Goal: Obtain resource: Obtain resource

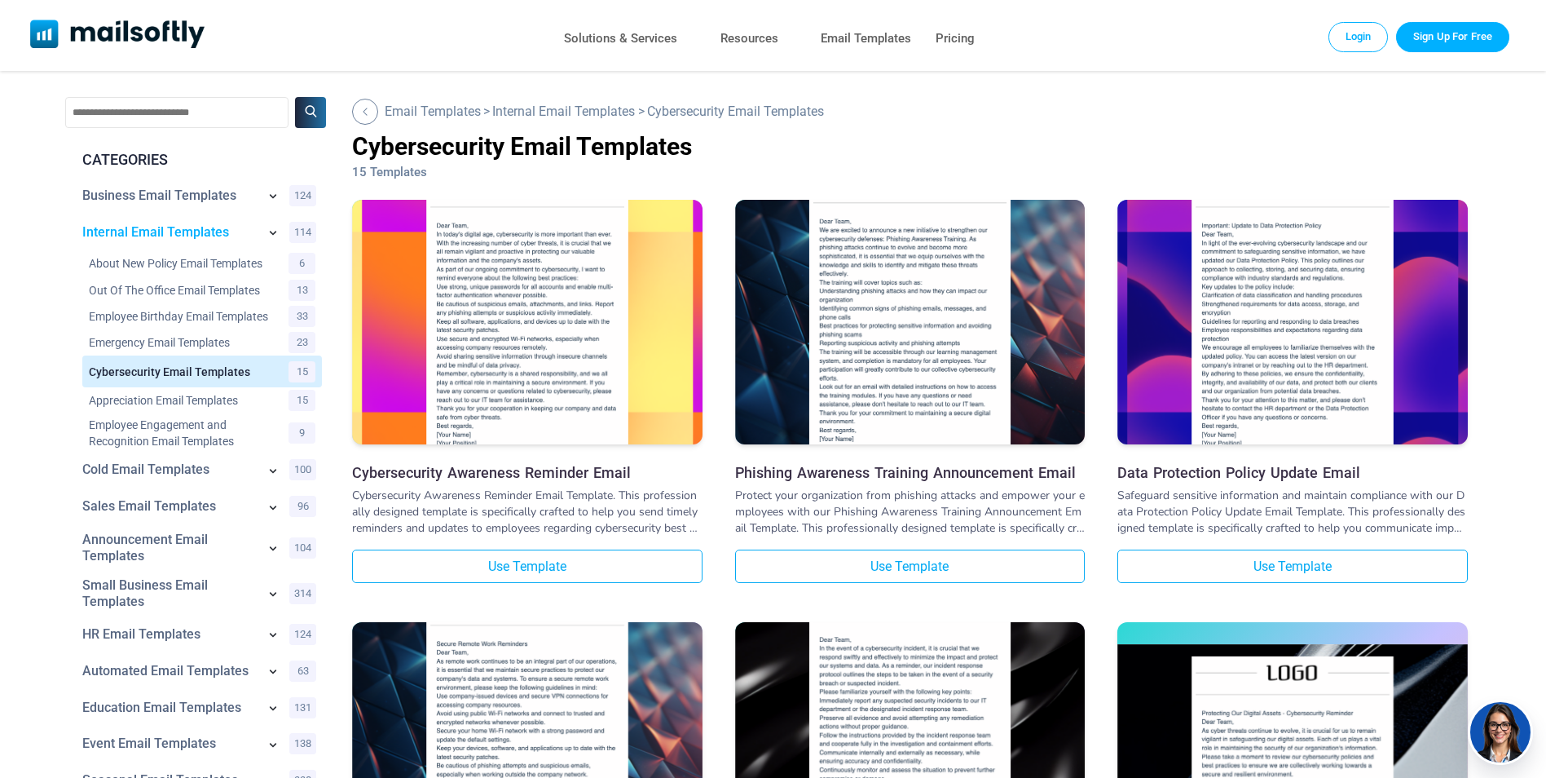
click at [161, 232] on link "Internal Email Templates" at bounding box center [169, 232] width 174 height 16
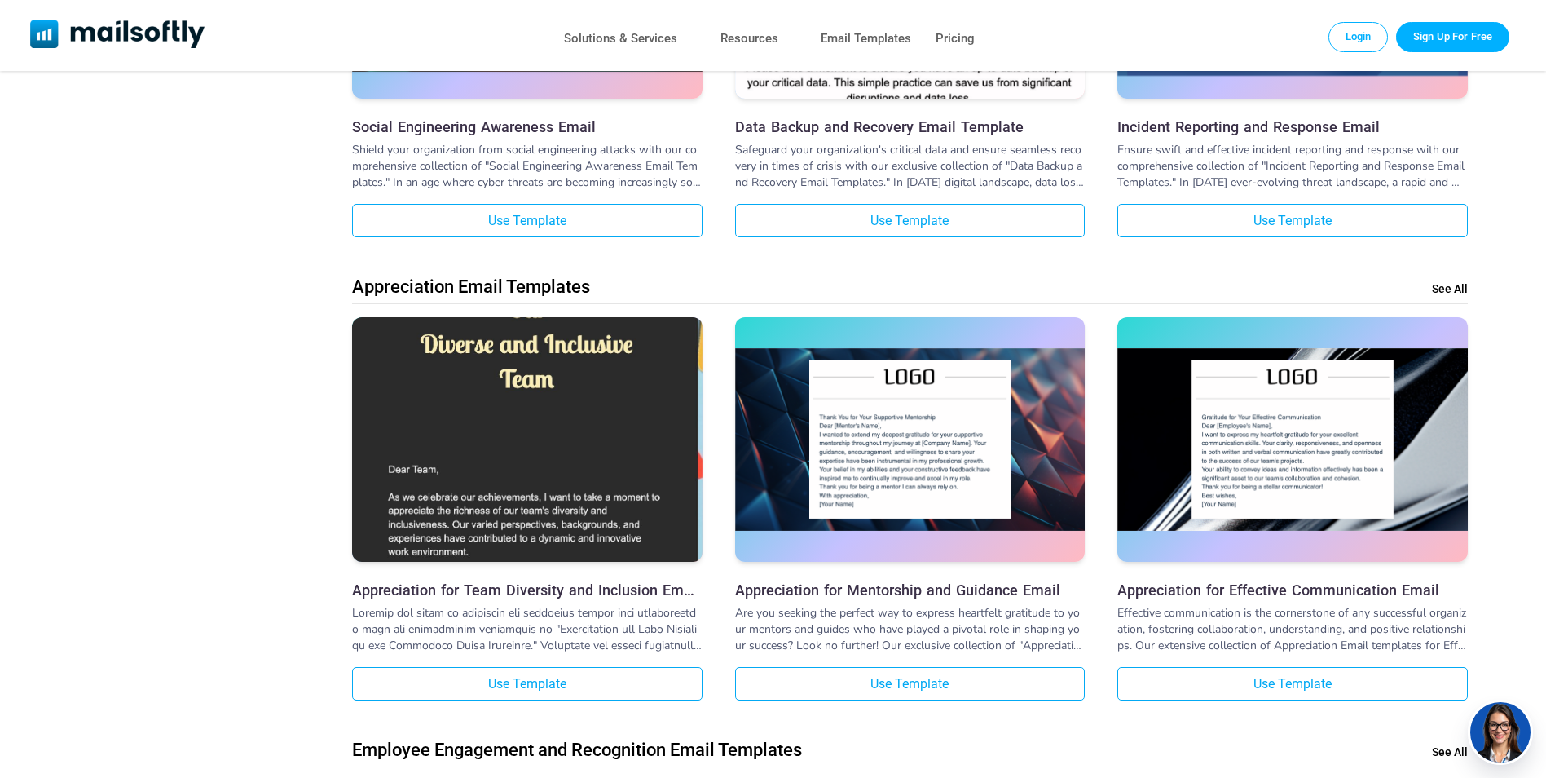
scroll to position [2038, 0]
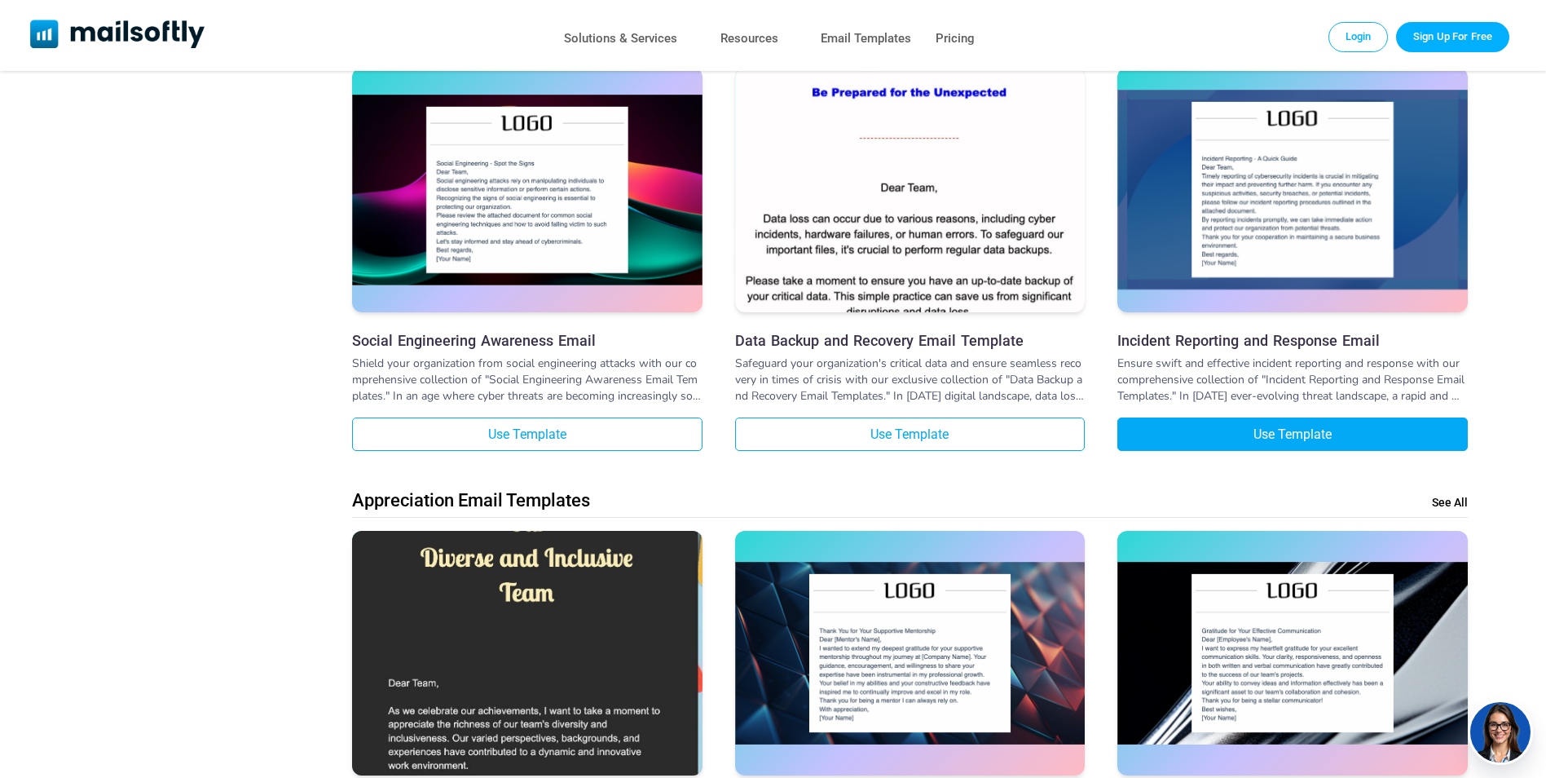
click at [1240, 451] on link "Use Template" at bounding box center [1293, 433] width 351 height 33
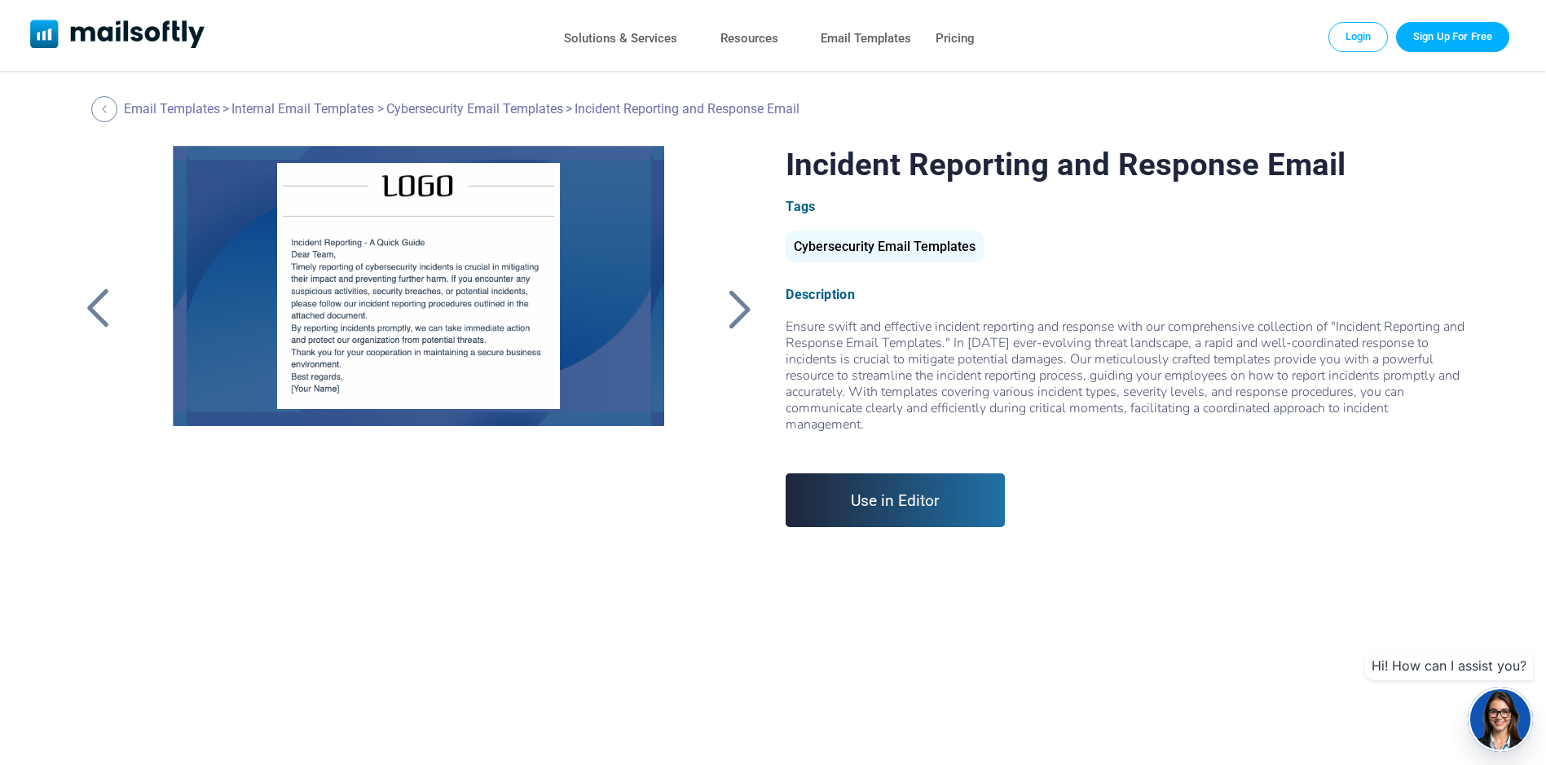
click at [735, 317] on div at bounding box center [739, 309] width 41 height 42
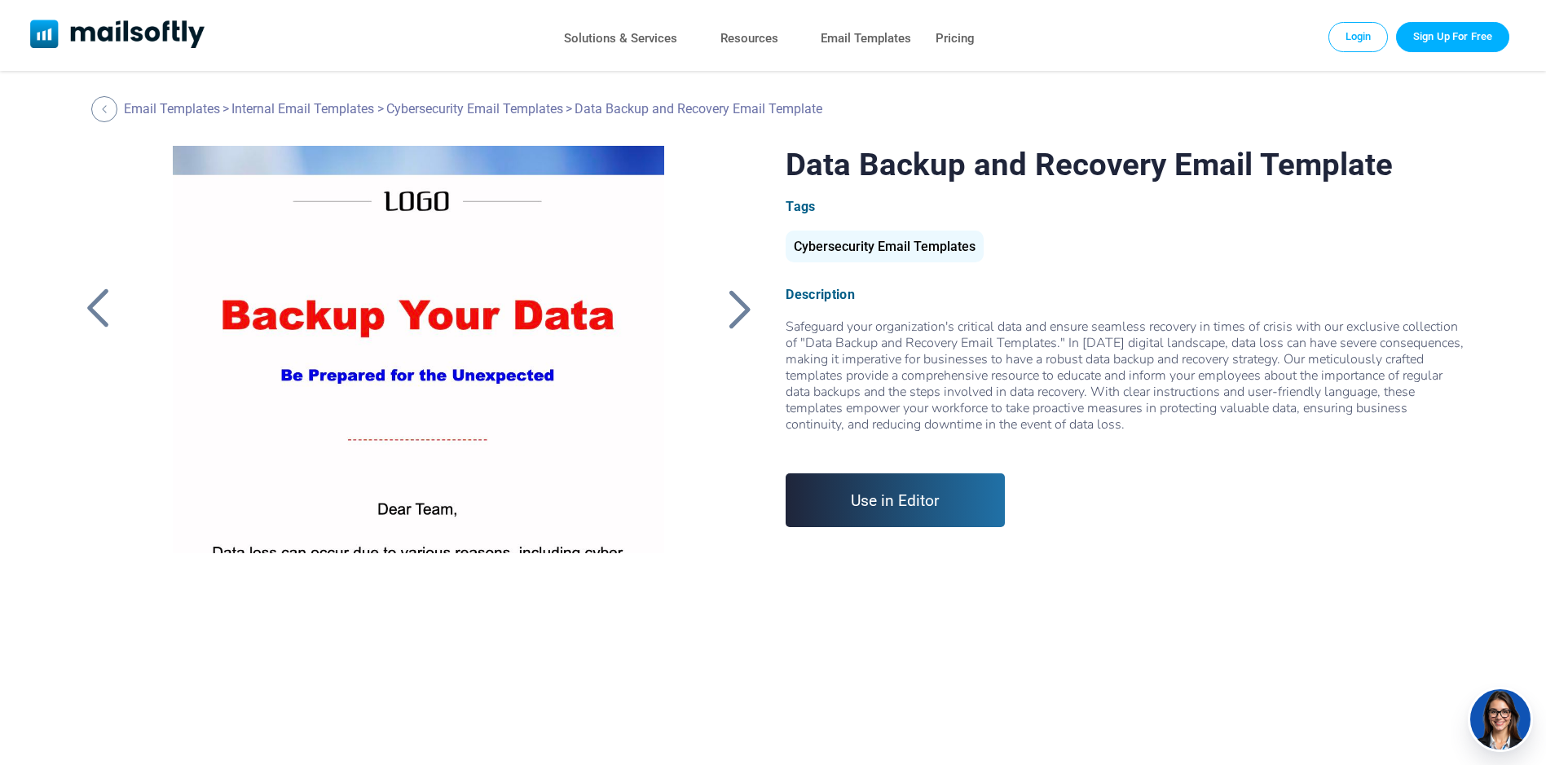
click at [95, 324] on div at bounding box center [97, 309] width 41 height 42
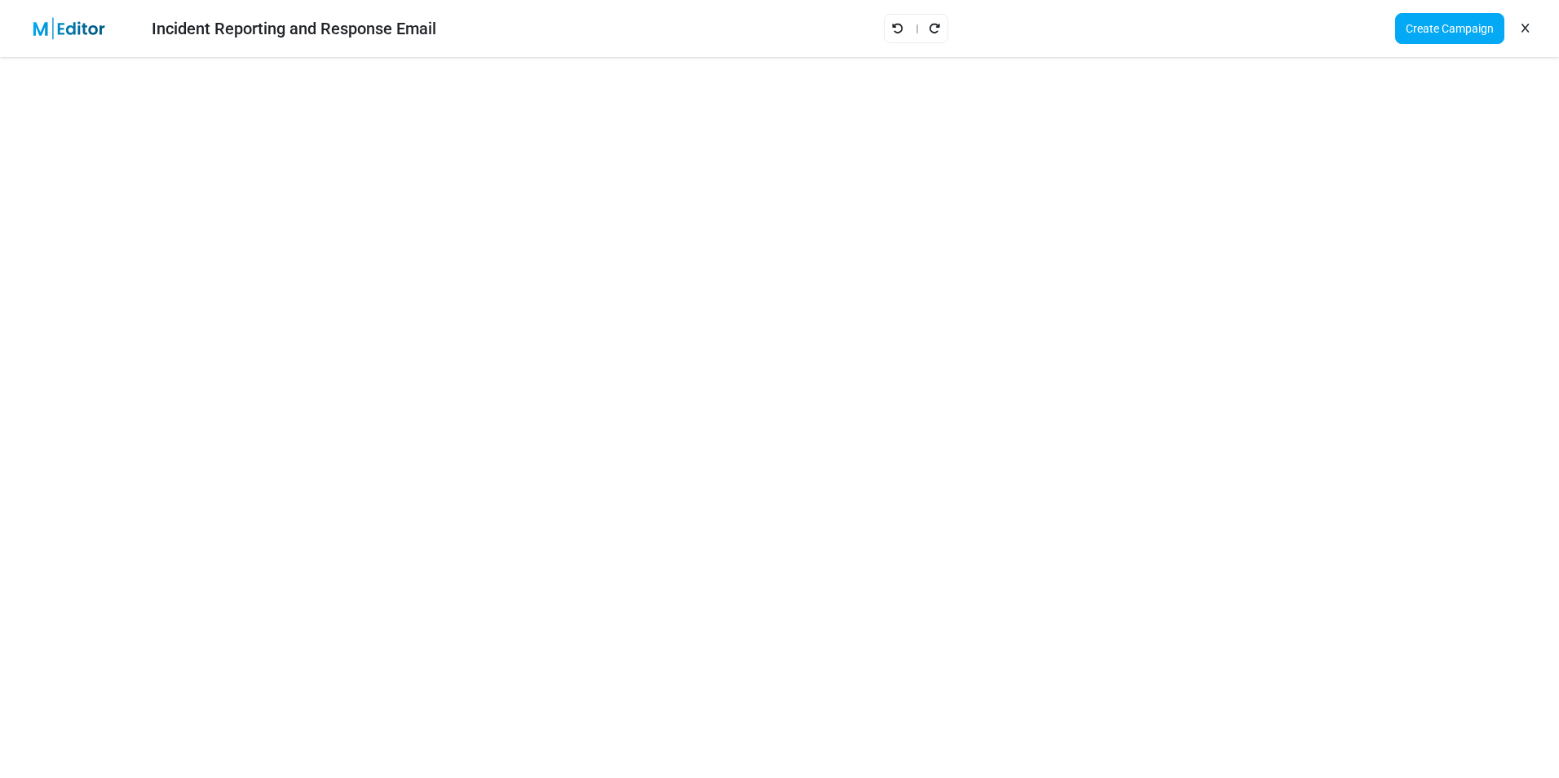
click at [1520, 32] on link at bounding box center [1524, 29] width 15 height 28
click at [1521, 31] on link at bounding box center [1524, 29] width 15 height 28
click at [1521, 29] on icon at bounding box center [1524, 29] width 7 height 1
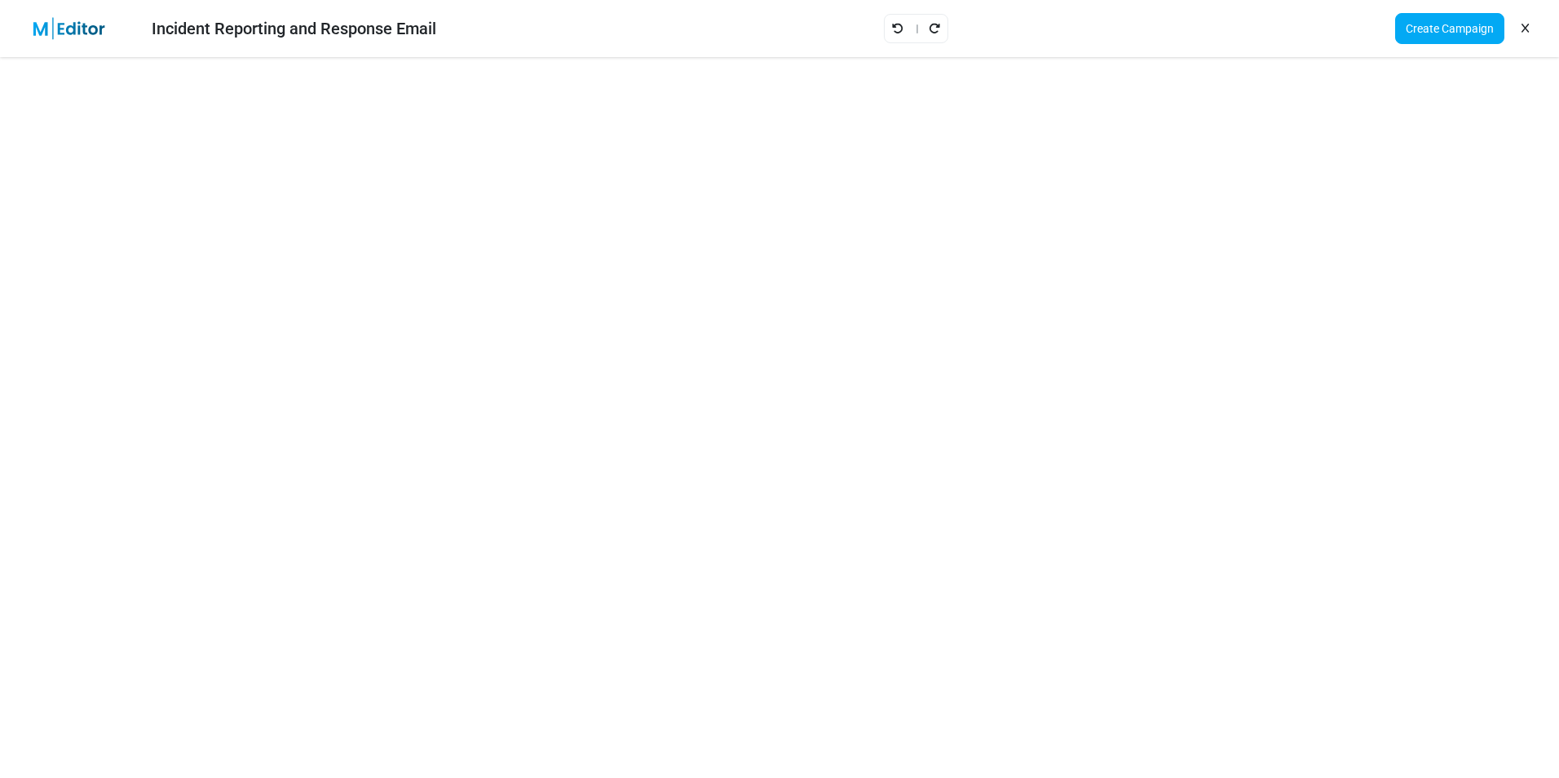
click at [1521, 29] on icon at bounding box center [1524, 29] width 7 height 1
